Goal: Complete application form

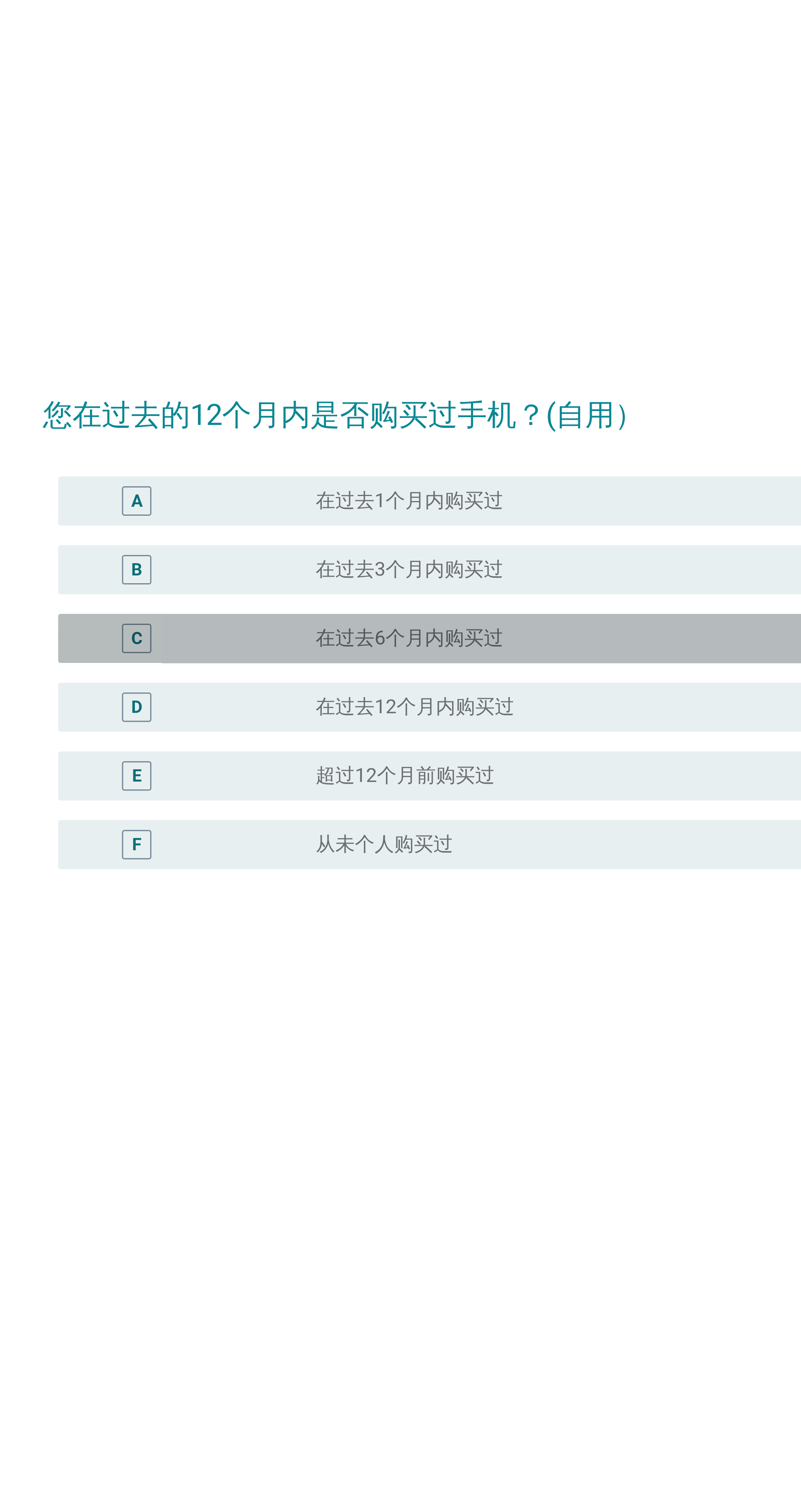
click at [315, 756] on div "radio_button_unchecked 在过去6个月内购买过" at bounding box center [440, 752] width 391 height 8
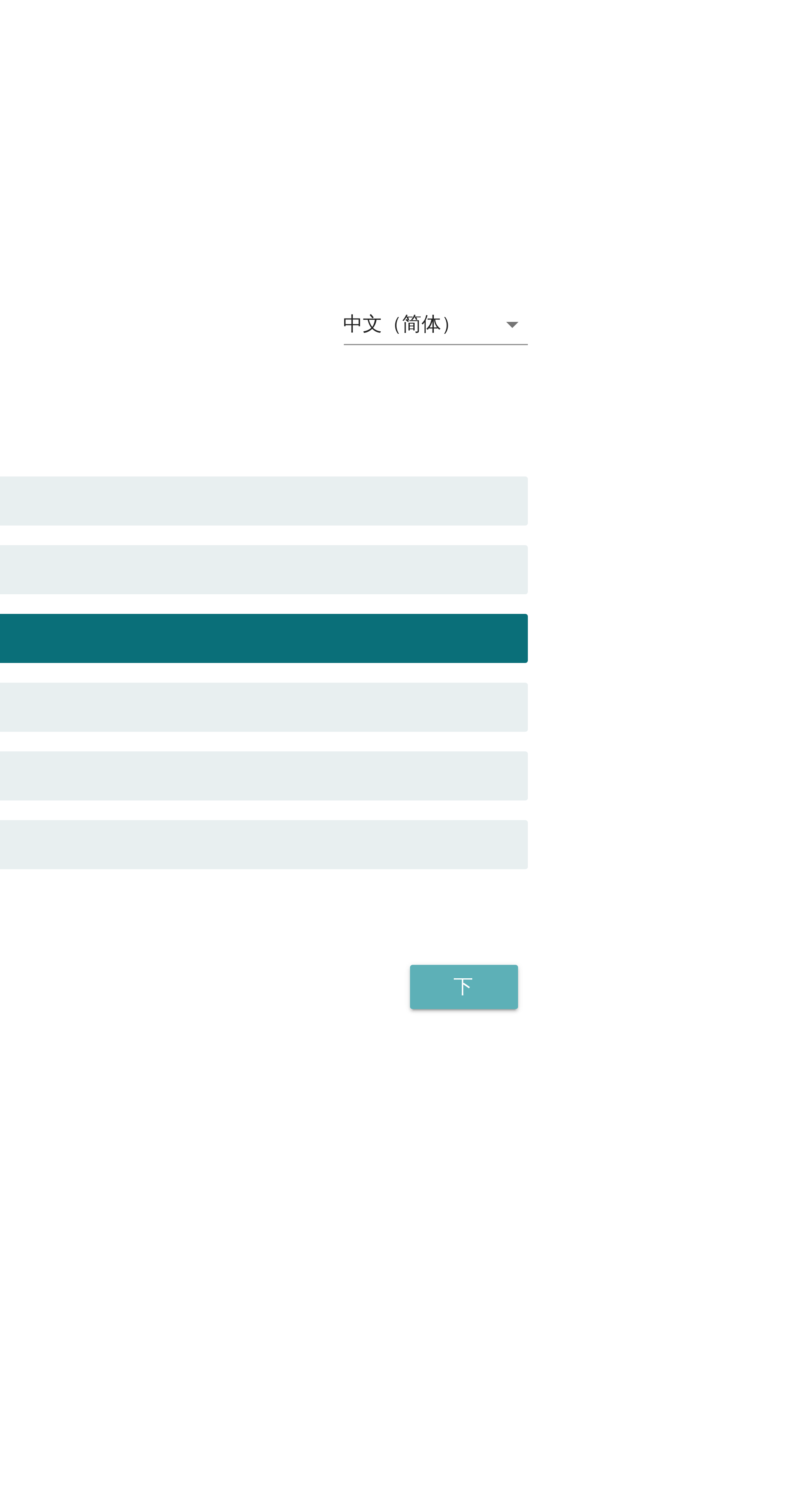
click at [638, 876] on button "下" at bounding box center [627, 868] width 36 height 15
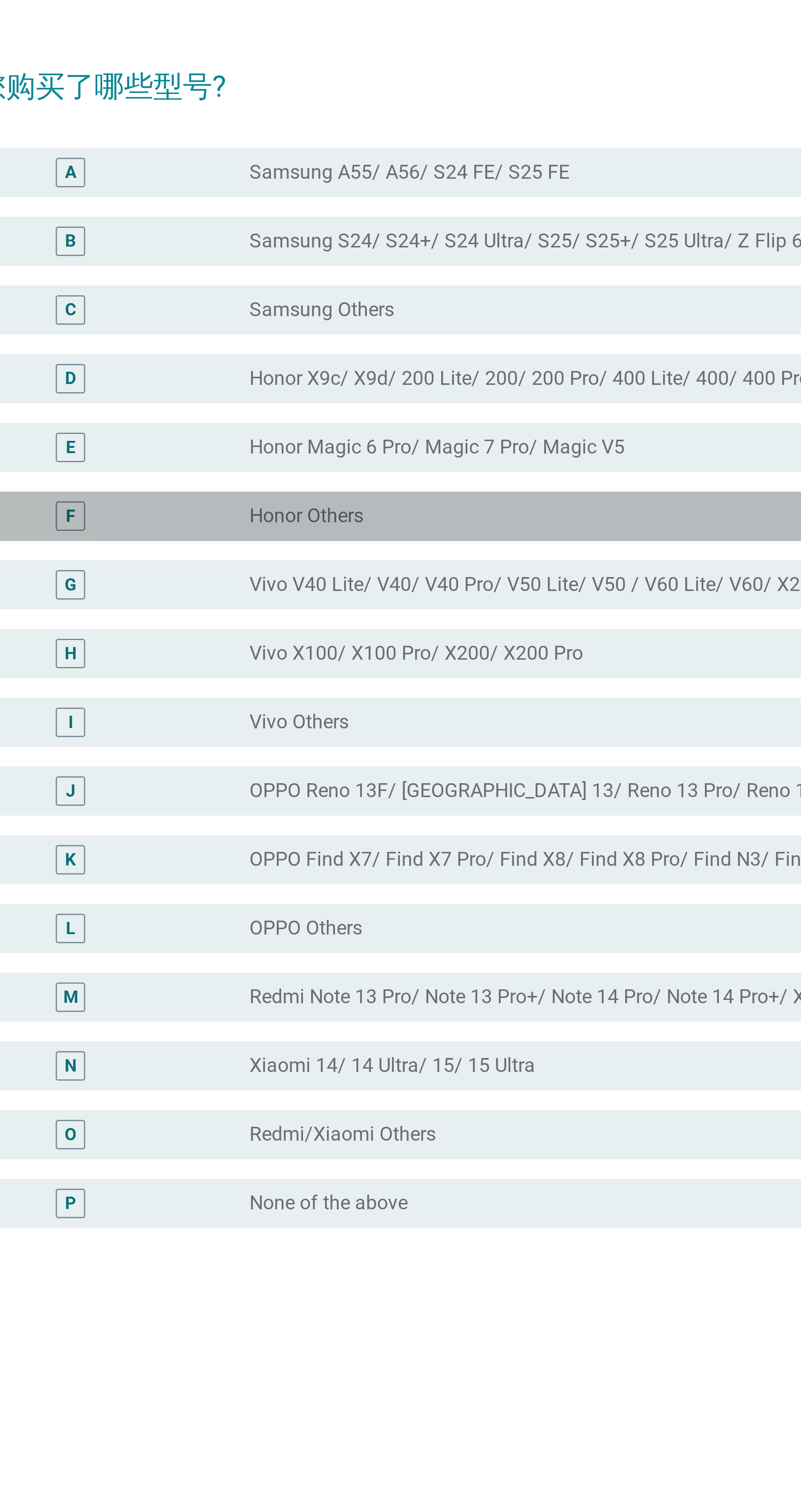
click at [365, 710] on div "radio_button_unchecked Honor Others" at bounding box center [440, 706] width 391 height 8
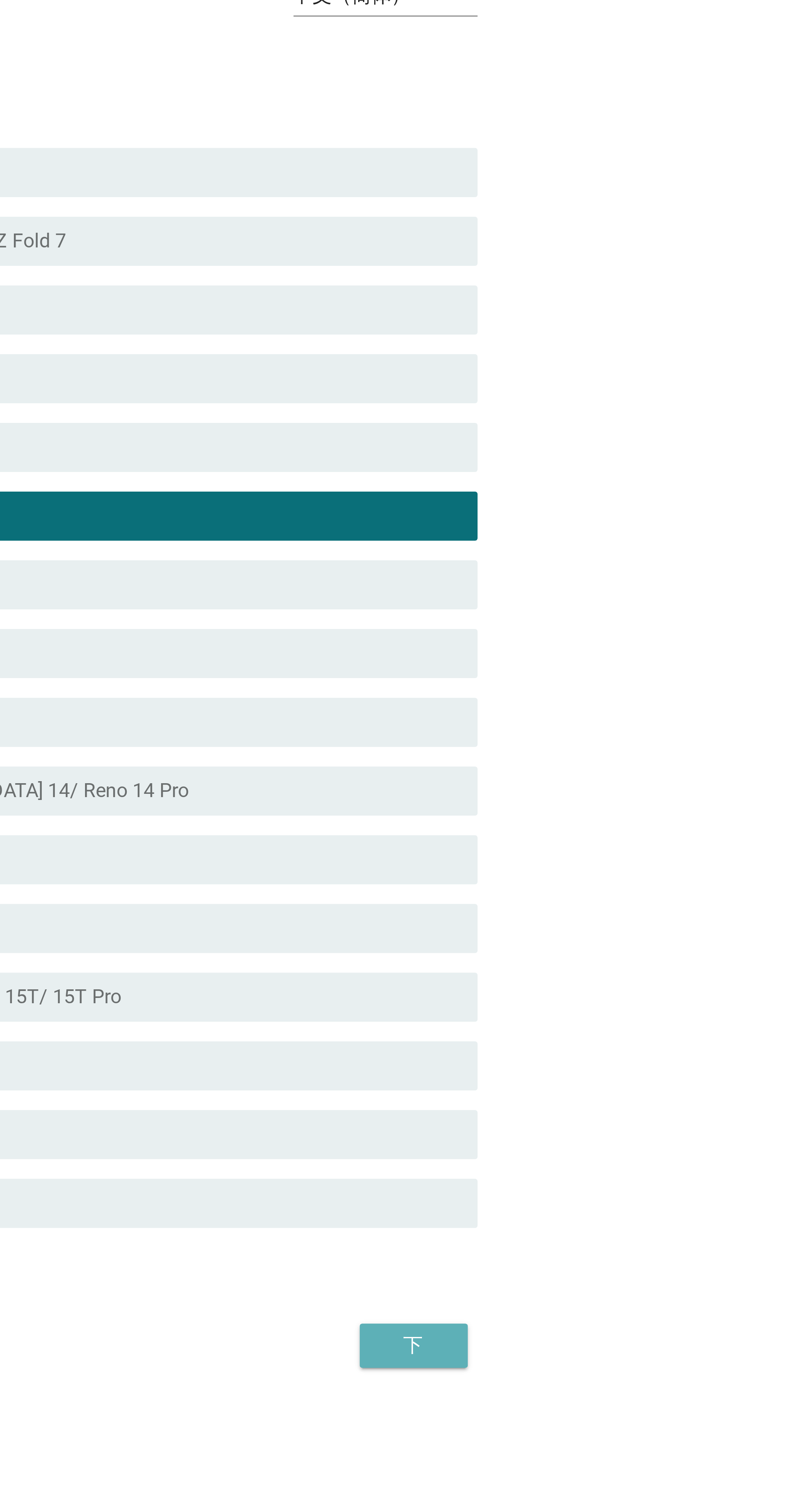
click at [633, 990] on button "下" at bounding box center [627, 983] width 36 height 15
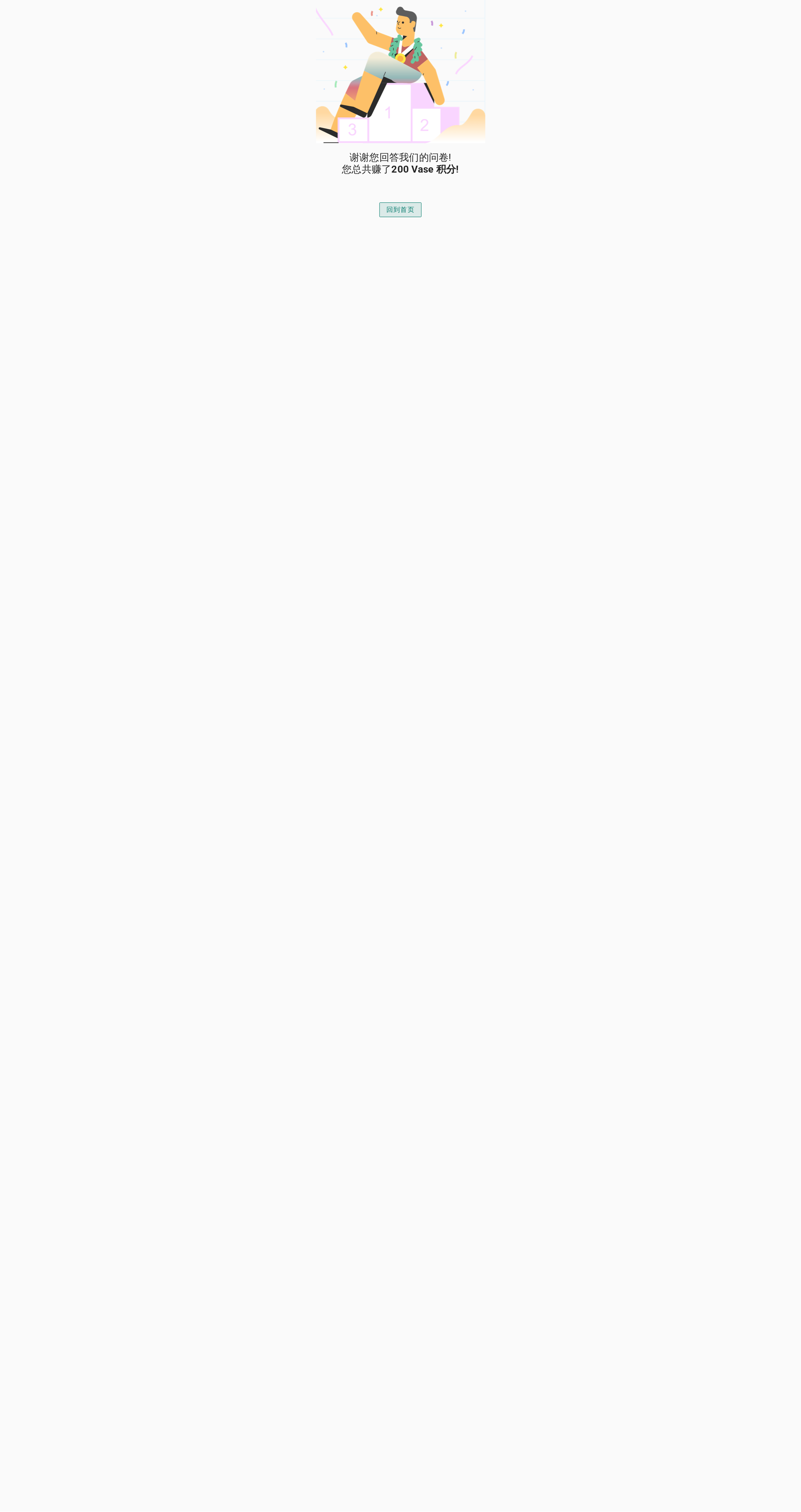
click at [397, 212] on div "回到首页" at bounding box center [400, 210] width 28 height 10
